Goal: Transaction & Acquisition: Purchase product/service

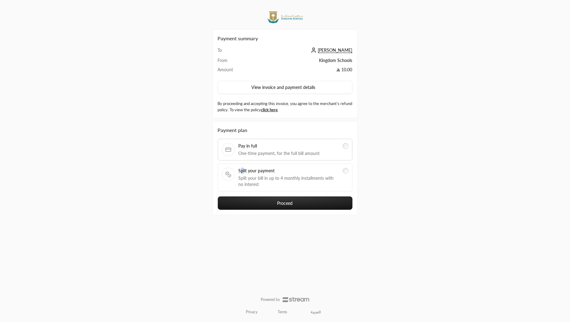
click at [241, 168] on span "Split your payment" at bounding box center [289, 171] width 101 height 6
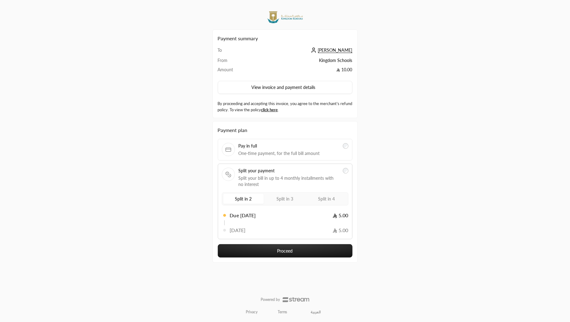
click at [281, 200] on span "Split in 3" at bounding box center [285, 198] width 17 height 5
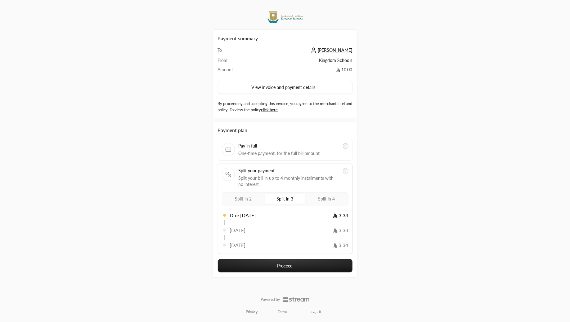
click at [328, 195] on label "Split in 4" at bounding box center [327, 199] width 40 height 10
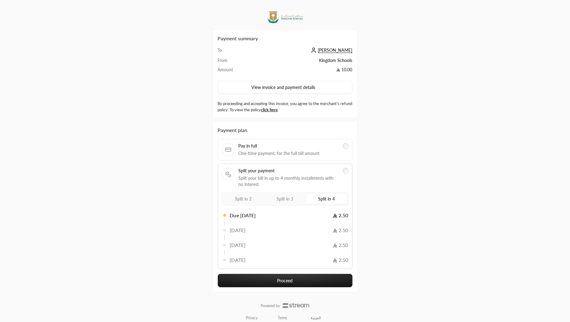
click at [296, 277] on button "Proceed" at bounding box center [285, 280] width 135 height 13
